Goal: Information Seeking & Learning: Learn about a topic

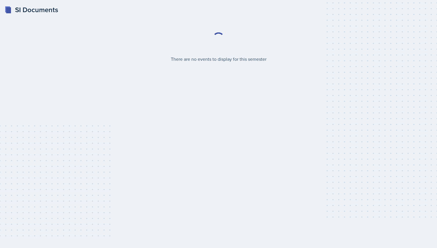
select select "2bed604d-1099-4043-b1bc-2365e8740244"
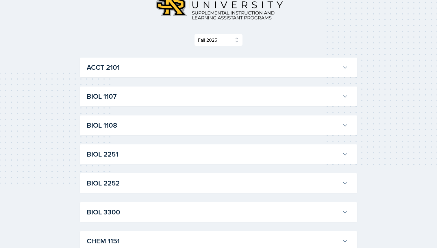
scroll to position [57, 0]
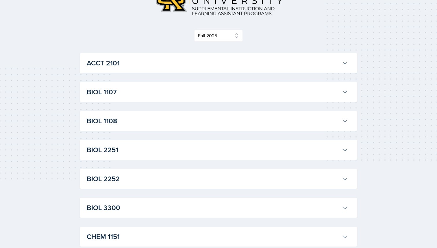
click at [344, 124] on button "BIOL 1108" at bounding box center [218, 121] width 264 height 13
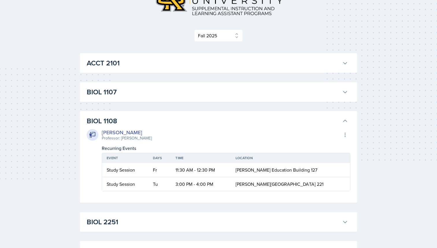
click at [344, 124] on button "BIOL 1108" at bounding box center [218, 121] width 264 height 13
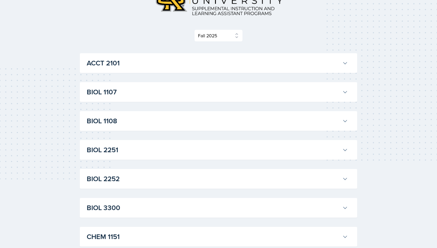
click at [346, 92] on icon at bounding box center [346, 92] width 6 height 6
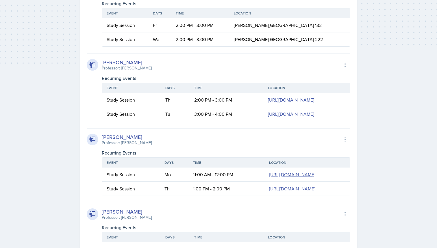
scroll to position [177, 0]
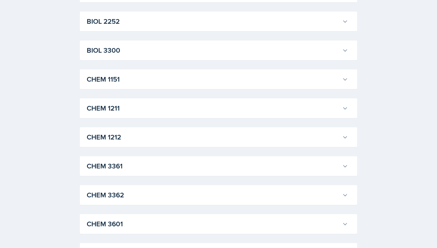
scroll to position [650, 0]
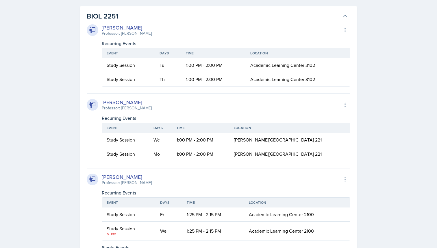
scroll to position [621, 0]
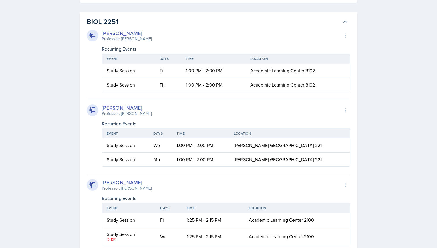
click at [343, 25] on icon at bounding box center [346, 22] width 6 height 6
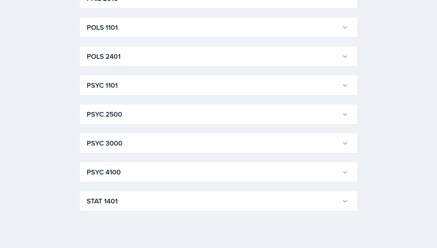
scroll to position [1348, 0]
click at [347, 201] on icon at bounding box center [346, 201] width 6 height 6
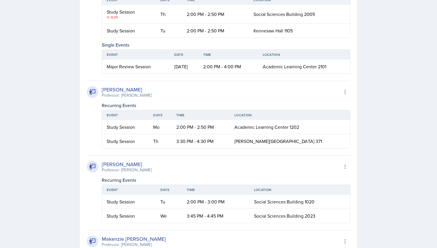
scroll to position [1530, 0]
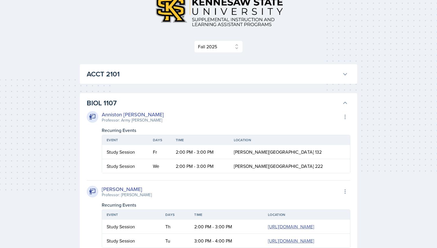
scroll to position [0, 0]
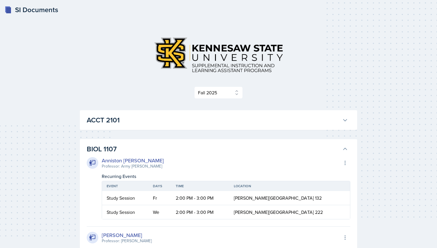
click at [343, 149] on icon at bounding box center [346, 149] width 6 height 6
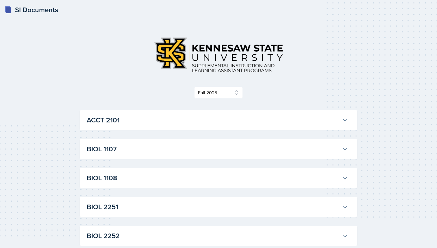
click at [345, 144] on button "BIOL 1107" at bounding box center [218, 149] width 264 height 13
